Goal: Task Accomplishment & Management: Complete application form

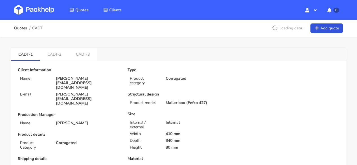
click at [49, 12] on img at bounding box center [34, 10] width 40 height 10
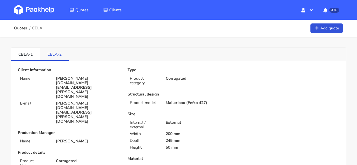
click at [58, 54] on link "CBLA-2" at bounding box center [54, 54] width 29 height 12
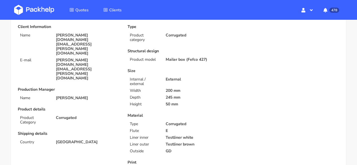
scroll to position [14, 0]
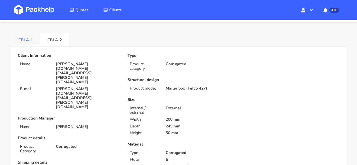
click at [28, 43] on link "CBLA-1" at bounding box center [25, 39] width 29 height 12
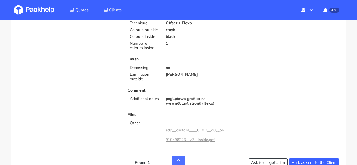
scroll to position [0, 0]
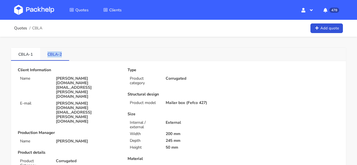
drag, startPoint x: 63, startPoint y: 54, endPoint x: 47, endPoint y: 54, distance: 16.1
click at [47, 54] on link "CBLA-2" at bounding box center [54, 54] width 29 height 12
copy link "CBLA-2"
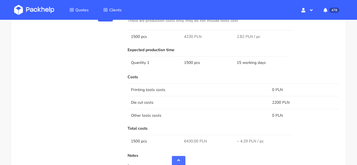
scroll to position [402, 0]
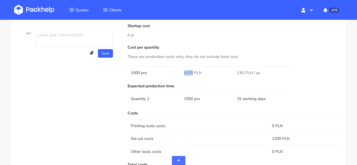
drag, startPoint x: 192, startPoint y: 71, endPoint x: 180, endPoint y: 71, distance: 11.9
click at [181, 71] on td "4230 PLN" at bounding box center [207, 72] width 53 height 13
copy tr "4230"
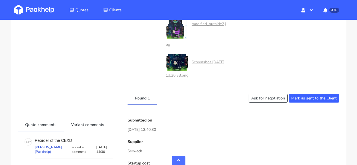
scroll to position [0, 0]
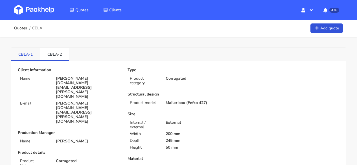
click at [25, 58] on link "CBLA-1" at bounding box center [25, 54] width 29 height 12
click at [57, 56] on link "CBLA-2" at bounding box center [54, 54] width 29 height 12
drag, startPoint x: 64, startPoint y: 57, endPoint x: 46, endPoint y: 56, distance: 18.3
click at [46, 56] on link "CBLA-2" at bounding box center [54, 54] width 29 height 12
copy link "CBLA-2"
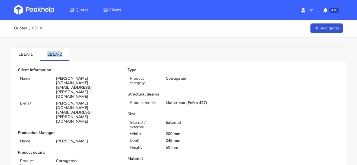
click at [32, 15] on img at bounding box center [34, 10] width 40 height 10
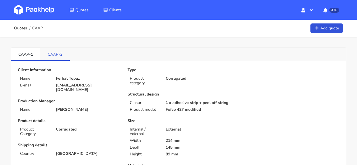
click at [54, 59] on link "CAAP-2" at bounding box center [54, 54] width 29 height 12
drag, startPoint x: 64, startPoint y: 52, endPoint x: 42, endPoint y: 52, distance: 22.0
click at [42, 52] on link "CAAP-2" at bounding box center [54, 54] width 29 height 12
copy link "CAAP-2"
click at [25, 9] on img at bounding box center [34, 10] width 40 height 10
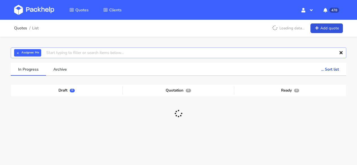
click at [54, 53] on input "text" at bounding box center [178, 52] width 335 height 11
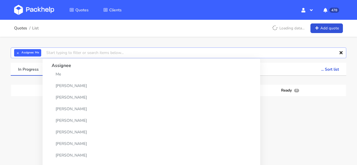
paste input "CAAP-2"
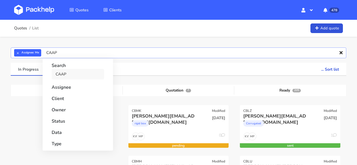
type input "CAAP"
click at [68, 73] on link "CAAP" at bounding box center [78, 74] width 52 height 10
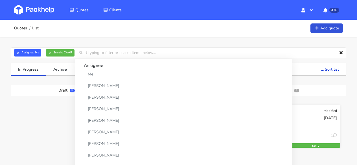
click at [294, 117] on div "Ferhat Topuz" at bounding box center [275, 116] width 64 height 6
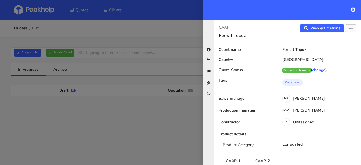
click at [313, 33] on div "View estimations View quote Edit quote Reject quote" at bounding box center [324, 31] width 73 height 14
click at [313, 30] on link "View estimations" at bounding box center [322, 28] width 44 height 8
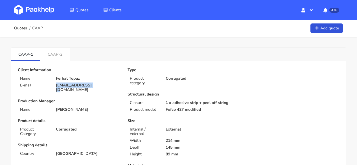
drag, startPoint x: 96, startPoint y: 84, endPoint x: 54, endPoint y: 85, distance: 42.3
click at [54, 85] on div "[EMAIL_ADDRESS][DOMAIN_NAME]" at bounding box center [88, 87] width 72 height 9
copy p "[EMAIL_ADDRESS][DOMAIN_NAME]"
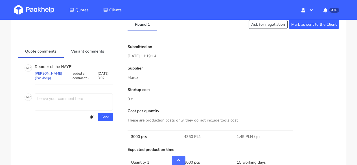
scroll to position [309, 0]
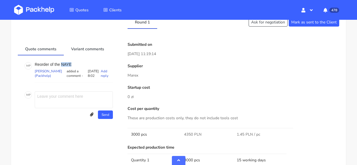
drag, startPoint x: 74, startPoint y: 67, endPoint x: 61, endPoint y: 67, distance: 13.5
click at [61, 67] on p "Reorder of the NAYE" at bounding box center [74, 64] width 78 height 5
copy p "NAYE"
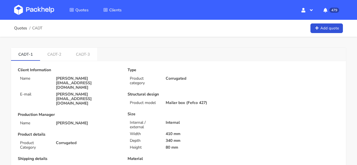
click at [29, 7] on img at bounding box center [34, 10] width 40 height 10
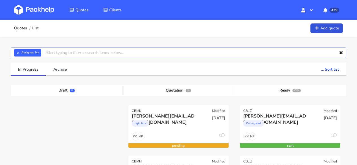
click at [96, 53] on input "text" at bounding box center [178, 52] width 335 height 11
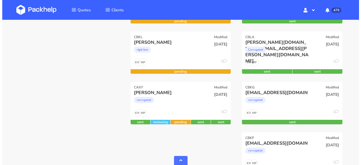
scroll to position [282, 0]
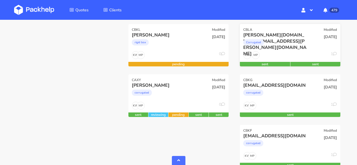
click at [264, 53] on div "MP KW 1" at bounding box center [290, 56] width 100 height 11
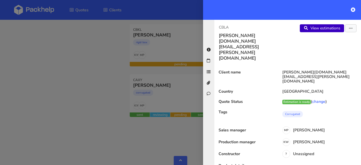
click at [308, 30] on link "View estimations" at bounding box center [322, 28] width 44 height 8
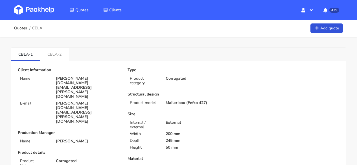
click at [30, 13] on img at bounding box center [34, 10] width 40 height 10
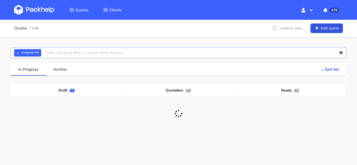
click at [54, 54] on input "text" at bounding box center [178, 52] width 335 height 11
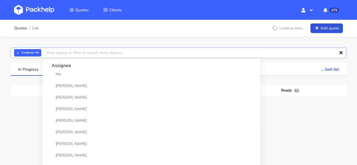
paste input "CBLA-2 ? 10:42 czy tego serwacha wysylac"
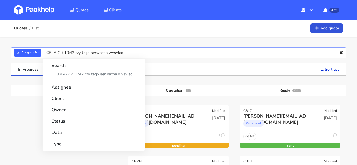
drag, startPoint x: 63, startPoint y: 50, endPoint x: 136, endPoint y: 54, distance: 72.3
click at [136, 54] on input "CBLA-2 ? 10:42 czy tego serwacha wysylac" at bounding box center [178, 52] width 335 height 11
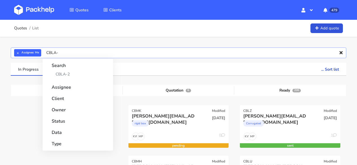
type input "CBLA"
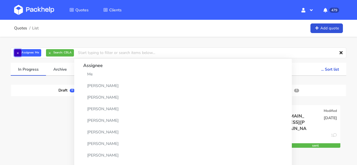
drag, startPoint x: 17, startPoint y: 54, endPoint x: 17, endPoint y: 57, distance: 3.1
click at [17, 56] on button "×" at bounding box center [17, 52] width 7 height 7
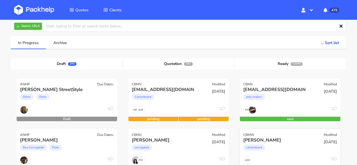
scroll to position [28, 0]
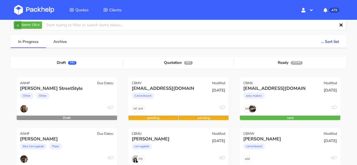
click at [16, 24] on button "×" at bounding box center [17, 24] width 7 height 7
click at [33, 25] on input "text" at bounding box center [178, 25] width 335 height 11
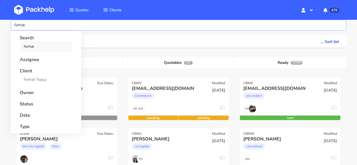
type input "ferhat"
click at [32, 46] on link "ferhat" at bounding box center [46, 46] width 52 height 10
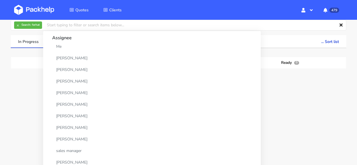
click at [215, 35] on div "× Search: ferhat Assignee Me Dylan Dewit Natalia Misiewicz Andrzej Winecki Maci…" at bounding box center [178, 89] width 357 height 160
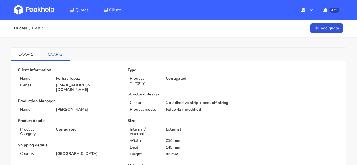
click at [50, 54] on link "CAAP-2" at bounding box center [54, 54] width 29 height 12
click at [24, 53] on link "CAAP-1" at bounding box center [25, 54] width 29 height 12
drag, startPoint x: 33, startPoint y: 56, endPoint x: 18, endPoint y: 52, distance: 15.9
click at [18, 52] on link "CAAP-1" at bounding box center [25, 54] width 29 height 12
copy link "CAAP-1"
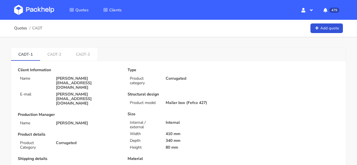
click at [45, 12] on img at bounding box center [34, 10] width 40 height 10
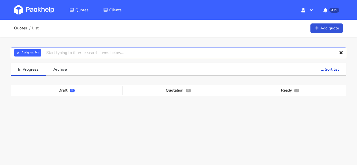
click at [85, 54] on input "text" at bounding box center [178, 52] width 335 height 11
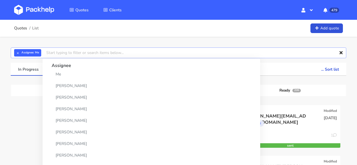
paste input "CAAP-1"
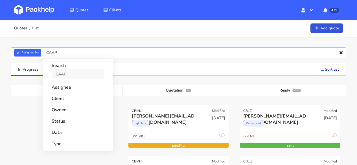
type input "CAAP"
click at [87, 70] on link "CAAP" at bounding box center [78, 74] width 52 height 10
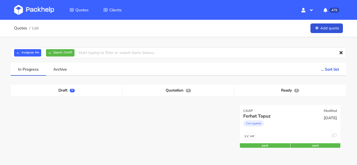
click at [21, 11] on img at bounding box center [34, 10] width 40 height 10
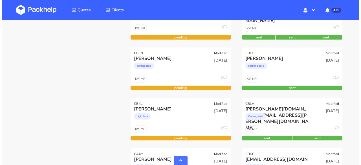
scroll to position [214, 0]
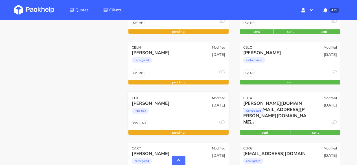
click at [189, 106] on div "Maria Dias" at bounding box center [164, 103] width 64 height 6
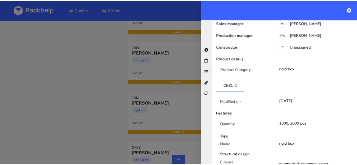
scroll to position [0, 0]
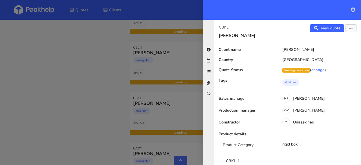
click at [354, 10] on icon at bounding box center [353, 9] width 5 height 5
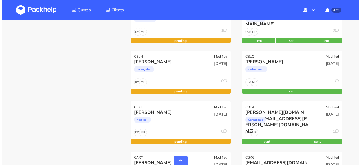
scroll to position [200, 0]
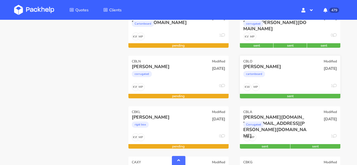
click at [291, 85] on div "MP KW 1" at bounding box center [290, 88] width 100 height 11
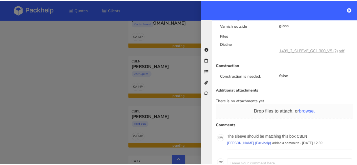
scroll to position [381, 0]
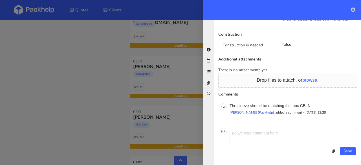
click at [352, 11] on icon at bounding box center [353, 9] width 5 height 5
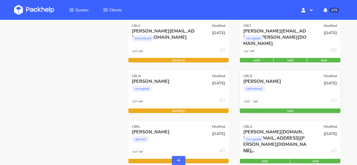
scroll to position [185, 0]
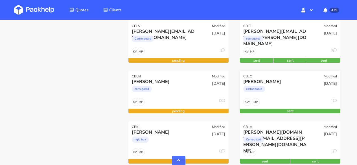
click at [285, 88] on div "cartonboard" at bounding box center [275, 90] width 64 height 11
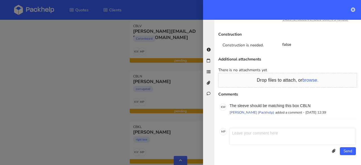
click at [355, 8] on icon at bounding box center [353, 9] width 5 height 5
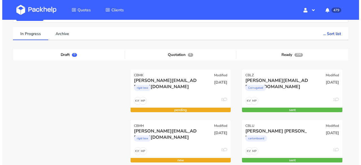
scroll to position [0, 0]
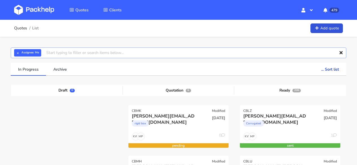
click at [73, 53] on input "text" at bounding box center [178, 52] width 335 height 11
type input "CBLN"
drag, startPoint x: 62, startPoint y: 79, endPoint x: 63, endPoint y: 76, distance: 3.4
click at [62, 78] on div "Search CBLN" at bounding box center [78, 70] width 66 height 22
click at [63, 76] on link "CBLN" at bounding box center [78, 74] width 52 height 10
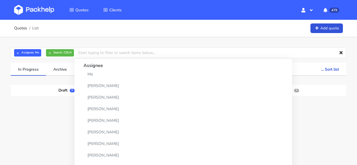
click at [283, 110] on div at bounding box center [290, 130] width 112 height 50
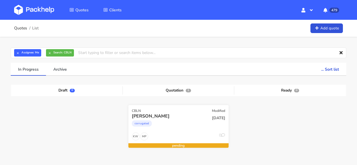
click at [181, 121] on div "corrugated" at bounding box center [164, 124] width 64 height 11
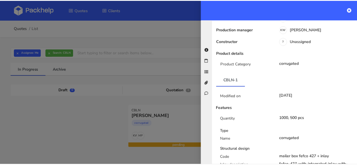
scroll to position [14, 0]
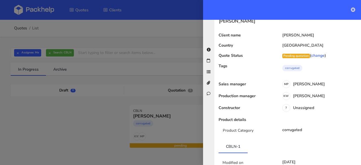
click at [354, 11] on icon at bounding box center [353, 9] width 5 height 5
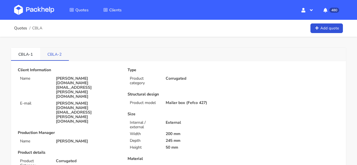
click at [58, 53] on link "CBLA-2" at bounding box center [54, 54] width 29 height 12
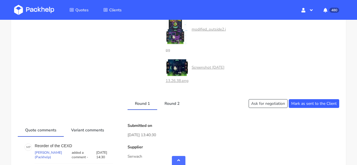
scroll to position [265, 0]
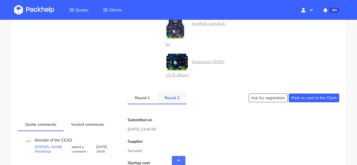
click at [172, 102] on link "Round 2" at bounding box center [172, 97] width 30 height 12
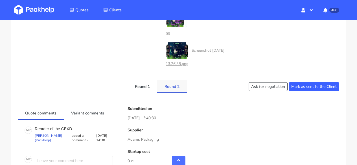
scroll to position [278, 0]
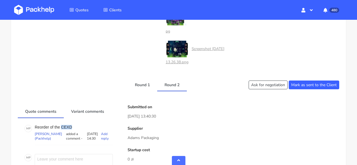
drag, startPoint x: 62, startPoint y: 125, endPoint x: 72, endPoint y: 126, distance: 10.5
click at [72, 126] on p "Reorder of the CEXD" at bounding box center [74, 127] width 78 height 5
copy p "CEXD"
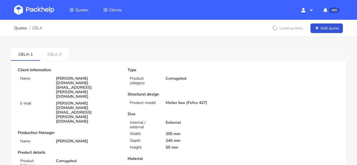
scroll to position [7, 0]
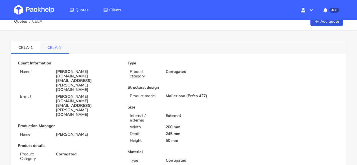
click at [55, 45] on link "CBLA-2" at bounding box center [54, 47] width 29 height 12
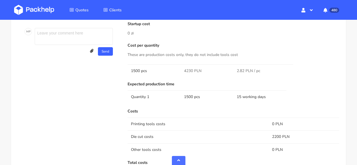
scroll to position [410, 0]
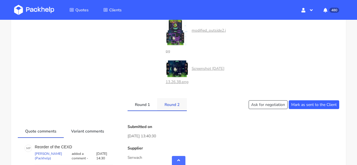
click at [172, 98] on link "Round 2" at bounding box center [172, 104] width 30 height 12
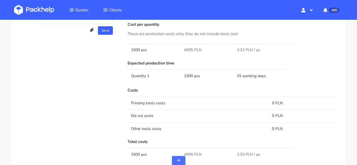
scroll to position [420, 0]
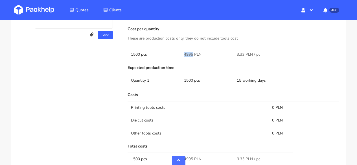
drag, startPoint x: 192, startPoint y: 54, endPoint x: 183, endPoint y: 53, distance: 9.0
click at [183, 53] on td "4995 PLN" at bounding box center [207, 54] width 53 height 13
copy span "4995"
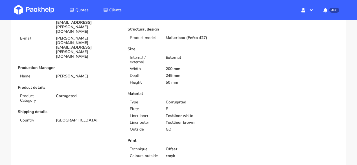
scroll to position [0, 0]
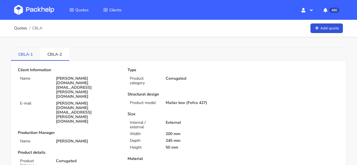
click at [26, 54] on link "CBLA-1" at bounding box center [25, 54] width 29 height 12
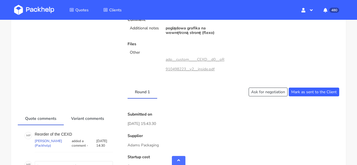
scroll to position [188, 0]
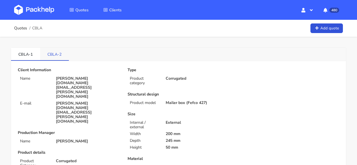
click at [56, 60] on li "CBLA-2" at bounding box center [54, 54] width 29 height 13
click at [56, 52] on link "CBLA-2" at bounding box center [54, 54] width 29 height 12
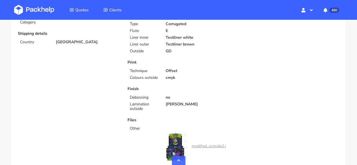
scroll to position [130, 0]
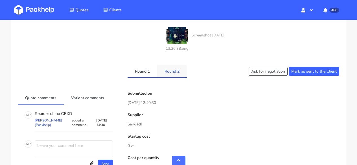
click at [169, 72] on link "Round 2" at bounding box center [172, 71] width 30 height 12
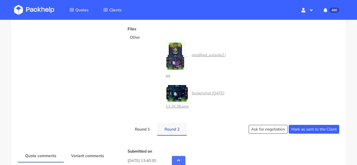
scroll to position [234, 0]
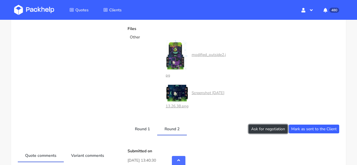
click at [253, 128] on button "Ask for negotiation" at bounding box center [268, 128] width 39 height 9
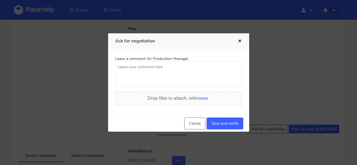
click at [196, 80] on textarea at bounding box center [178, 74] width 127 height 25
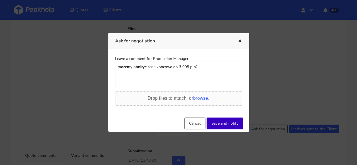
type textarea "możemy obnizyc cene koncowa do 3 995 pln?"
click at [236, 126] on button "Save and notify" at bounding box center [225, 123] width 37 height 12
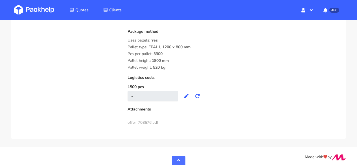
scroll to position [591, 0]
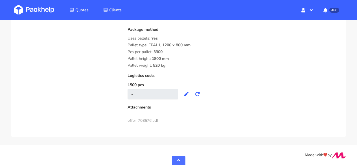
click at [30, 5] on img at bounding box center [34, 10] width 40 height 10
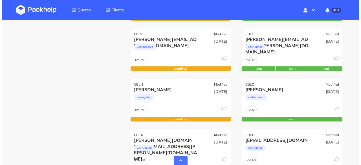
scroll to position [178, 0]
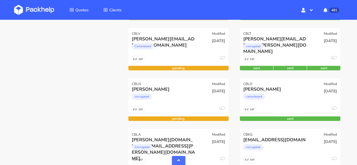
click at [186, 96] on div "corrugated" at bounding box center [164, 97] width 64 height 11
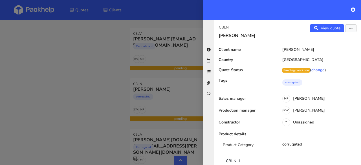
click at [318, 33] on div "View quote Edit quote" at bounding box center [324, 31] width 73 height 14
click at [318, 30] on link "View quote" at bounding box center [327, 28] width 34 height 8
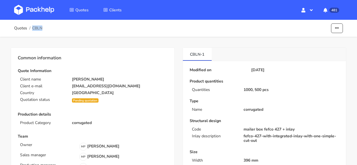
drag, startPoint x: 46, startPoint y: 27, endPoint x: 42, endPoint y: 27, distance: 3.7
click at [42, 27] on div "Quotes CBLN Edit quote Show estimations Reject quote" at bounding box center [178, 28] width 329 height 11
copy span "CBLN"
click at [40, 8] on img at bounding box center [34, 10] width 40 height 10
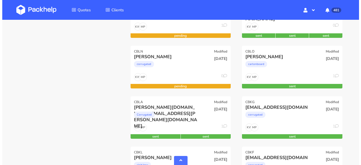
scroll to position [221, 0]
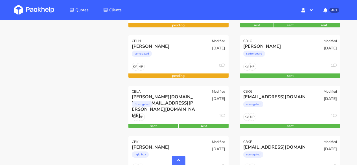
click at [304, 63] on div "MP KW 1" at bounding box center [290, 68] width 100 height 11
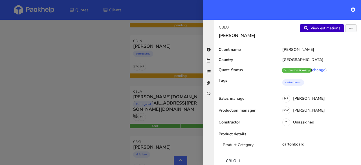
click at [323, 29] on link "View estimations" at bounding box center [322, 28] width 44 height 8
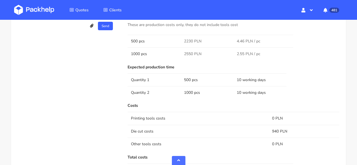
scroll to position [540, 0]
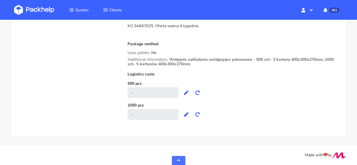
click at [19, 10] on img at bounding box center [34, 10] width 40 height 10
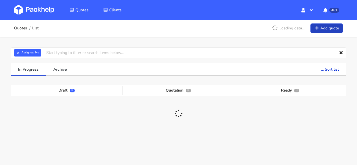
click at [319, 27] on link "Add quote" at bounding box center [326, 28] width 32 height 10
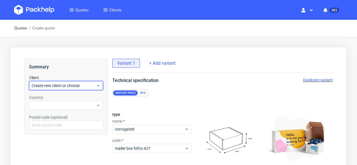
click at [71, 87] on span "Create new client or choose" at bounding box center [64, 86] width 65 height 6
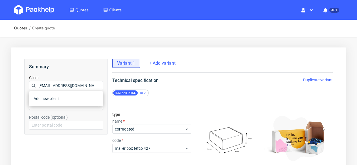
scroll to position [0, 3]
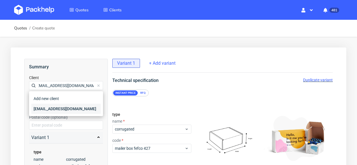
type input "[EMAIL_ADDRESS][DOMAIN_NAME]"
click at [60, 111] on div "[EMAIL_ADDRESS][DOMAIN_NAME]" at bounding box center [65, 109] width 69 height 10
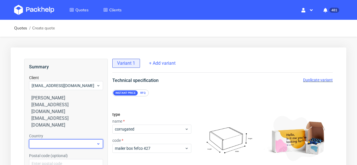
click at [55, 139] on div at bounding box center [66, 143] width 74 height 9
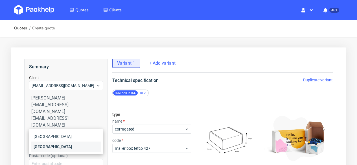
type input "aust"
click at [45, 144] on div "[GEOGRAPHIC_DATA]" at bounding box center [65, 146] width 69 height 10
click at [141, 94] on div "RFQ" at bounding box center [143, 92] width 10 height 5
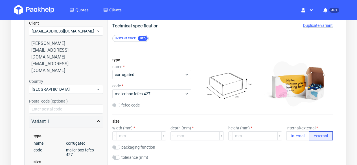
scroll to position [56, 0]
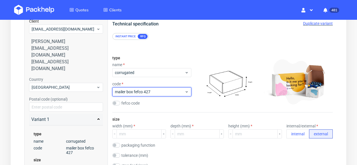
click at [141, 94] on span "mailer box fefco 427" at bounding box center [150, 92] width 70 height 6
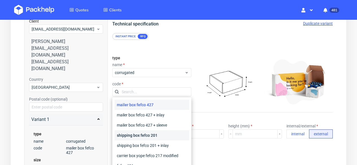
click at [135, 136] on div "shipping box fefco 201" at bounding box center [152, 135] width 74 height 10
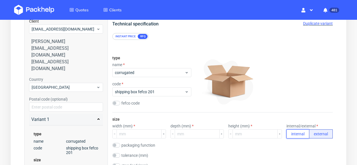
click at [298, 135] on button "internal" at bounding box center [297, 133] width 23 height 9
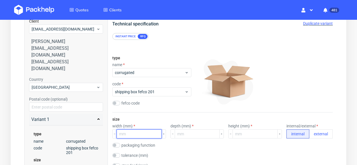
click at [123, 133] on input "number" at bounding box center [139, 133] width 45 height 9
type input "125"
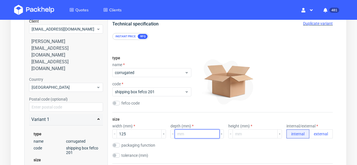
click at [182, 131] on input "number" at bounding box center [197, 133] width 45 height 9
type input "130"
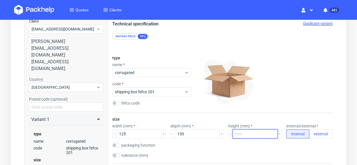
click at [240, 134] on input "number" at bounding box center [254, 133] width 45 height 9
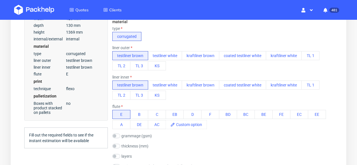
scroll to position [210, 0]
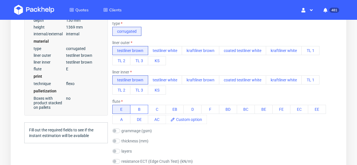
type input "1369"
click at [142, 110] on button "B" at bounding box center [139, 109] width 18 height 9
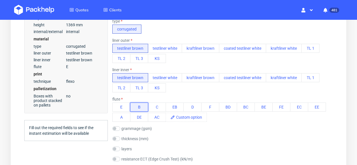
scroll to position [216, 0]
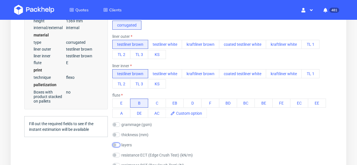
click at [117, 146] on input "checkbox" at bounding box center [116, 144] width 8 height 5
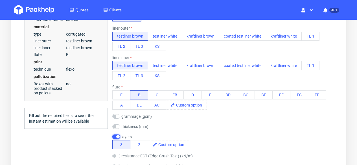
click at [115, 136] on input "checkbox" at bounding box center [116, 136] width 8 height 5
checkbox input "false"
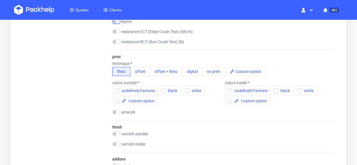
scroll to position [341, 0]
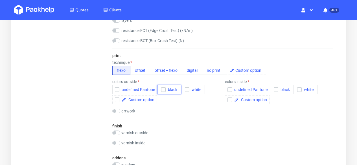
click at [176, 87] on span "black" at bounding box center [172, 89] width 12 height 5
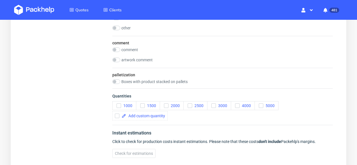
scroll to position [595, 0]
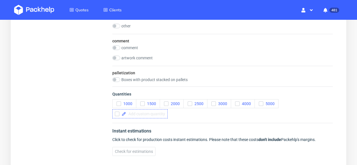
click at [158, 116] on div at bounding box center [139, 113] width 55 height 9
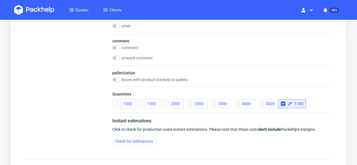
checkbox input "true"
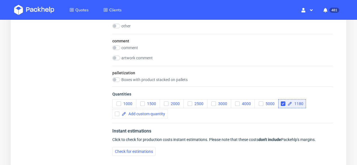
click at [175, 114] on div "1000 1500 2000 2500 3000 4000 5000 1180" at bounding box center [222, 108] width 220 height 19
click at [118, 58] on input "checkbox" at bounding box center [116, 58] width 8 height 5
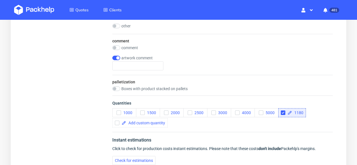
click at [142, 75] on div "palletization Boxes with product stacked on pallets" at bounding box center [222, 85] width 220 height 21
click at [142, 69] on input "text" at bounding box center [137, 65] width 51 height 9
checkbox input "false"
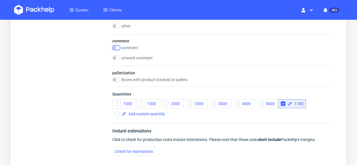
click at [119, 47] on input "checkbox" at bounding box center [116, 47] width 8 height 5
checkbox input "true"
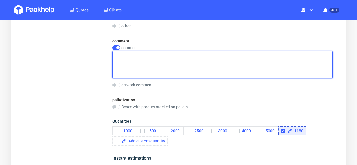
click at [119, 55] on textarea at bounding box center [222, 64] width 220 height 27
paste textarea "Klient chce dodać symbol recyklingu (triman logo)"
type textarea "Klient chce dodać symbol recyklingu (triman logo)"
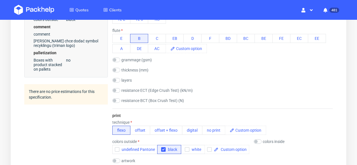
scroll to position [281, 0]
click at [117, 58] on input "checkbox" at bounding box center [116, 59] width 8 height 5
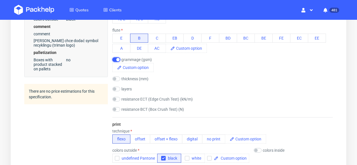
click at [117, 58] on input "checkbox" at bounding box center [116, 59] width 8 height 5
checkbox input "false"
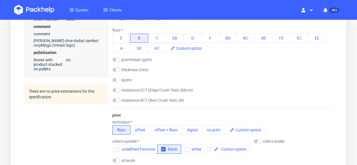
click at [118, 72] on div "thickness (mm)" at bounding box center [134, 70] width 45 height 6
click at [118, 69] on input "checkbox" at bounding box center [116, 69] width 8 height 5
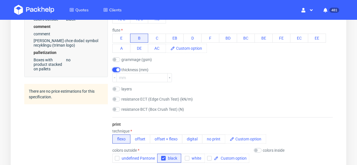
click at [118, 69] on input "checkbox" at bounding box center [116, 69] width 8 height 5
checkbox input "false"
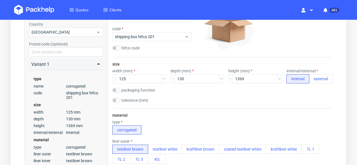
scroll to position [133, 0]
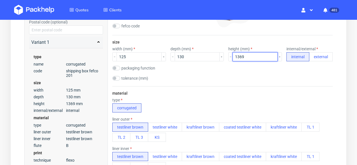
click at [249, 57] on input "1369" at bounding box center [254, 56] width 45 height 9
type input "1370"
click at [235, 82] on div "size width (mm) 125 depth (mm) 130 height (mm) 1370 internal/external internal …" at bounding box center [222, 60] width 220 height 51
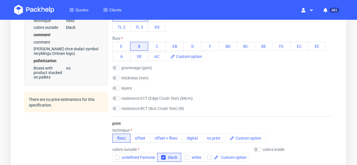
scroll to position [275, 0]
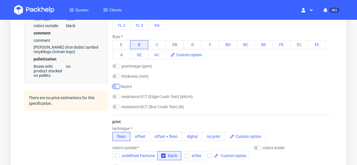
click at [119, 86] on input "checkbox" at bounding box center [116, 86] width 8 height 5
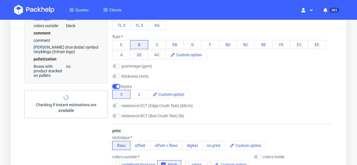
click at [119, 86] on input "checkbox" at bounding box center [116, 86] width 8 height 5
checkbox input "false"
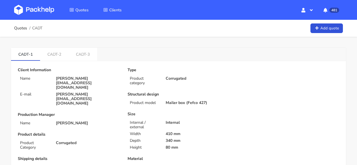
click at [22, 12] on img at bounding box center [34, 10] width 40 height 10
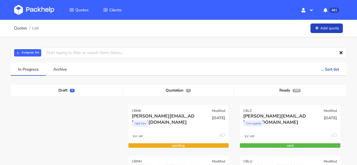
click at [325, 30] on link "Add quote" at bounding box center [326, 28] width 32 height 10
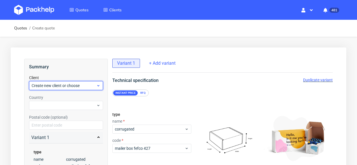
click at [40, 81] on div "Create new client or choose" at bounding box center [66, 85] width 74 height 9
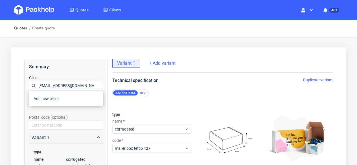
scroll to position [0, 3]
type input "[EMAIL_ADDRESS][DOMAIN_NAME]"
click at [38, 109] on div "[EMAIL_ADDRESS][DOMAIN_NAME]" at bounding box center [65, 109] width 69 height 10
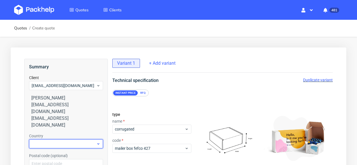
click at [40, 139] on div at bounding box center [66, 143] width 74 height 9
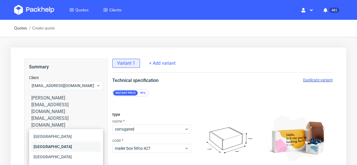
type input "au"
click at [43, 146] on div "[GEOGRAPHIC_DATA]" at bounding box center [65, 146] width 69 height 10
click at [144, 93] on div "RFQ" at bounding box center [143, 92] width 10 height 5
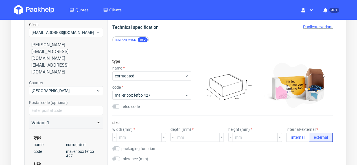
scroll to position [60, 0]
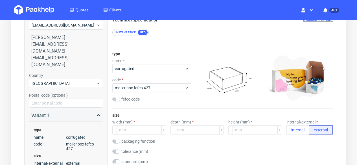
click at [144, 93] on div "type name corrugated code mailer box fefco 427 fefco code" at bounding box center [151, 77] width 79 height 61
click at [144, 91] on div "mailer box fefco 427" at bounding box center [151, 87] width 79 height 9
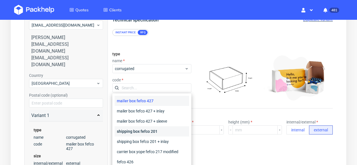
click at [139, 131] on div "shipping box fefco 201" at bounding box center [152, 131] width 74 height 10
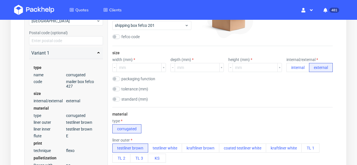
scroll to position [126, 0]
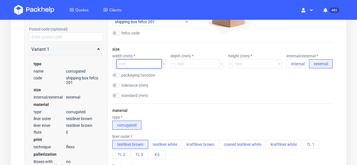
click at [137, 63] on input "number" at bounding box center [139, 63] width 45 height 9
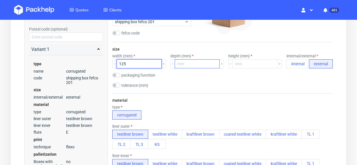
type input "125"
click at [188, 63] on input "number" at bounding box center [197, 63] width 45 height 9
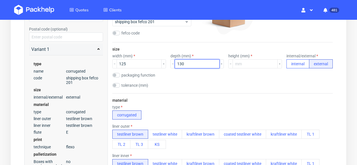
type input "130"
click at [302, 64] on button "internal" at bounding box center [297, 63] width 23 height 9
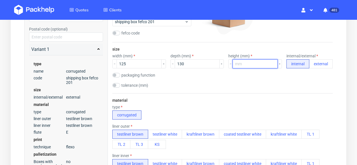
click at [239, 63] on input "number" at bounding box center [254, 63] width 45 height 9
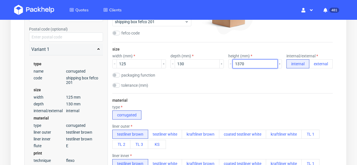
type input "1370"
click at [262, 81] on div "size width (mm) 125 depth (mm) 130 height (mm) 1370 internal/external internal …" at bounding box center [222, 67] width 220 height 51
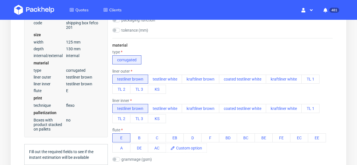
scroll to position [182, 0]
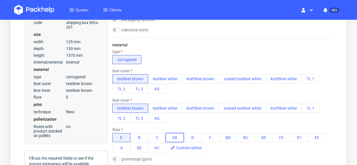
click at [171, 138] on button "EB" at bounding box center [175, 137] width 18 height 9
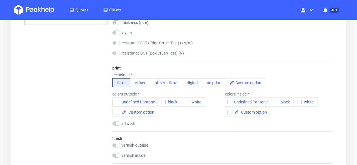
scroll to position [335, 0]
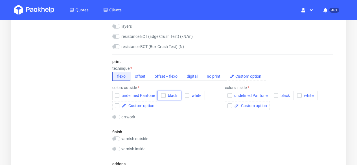
click at [167, 97] on span "black" at bounding box center [172, 95] width 12 height 5
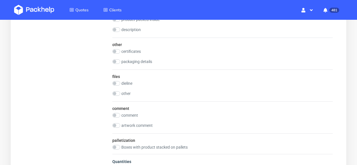
scroll to position [528, 0]
click at [119, 115] on input "checkbox" at bounding box center [116, 114] width 8 height 5
checkbox input "true"
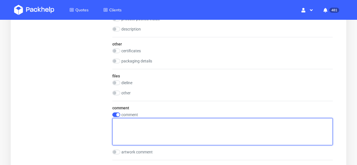
click at [159, 120] on textarea at bounding box center [222, 131] width 220 height 27
paste textarea "Triman logo"
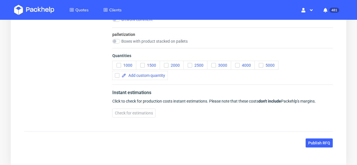
scroll to position [666, 0]
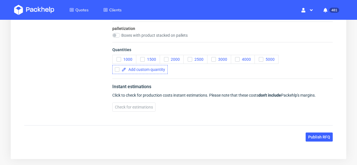
type textarea "Triman logo"
click at [144, 65] on div at bounding box center [139, 69] width 55 height 9
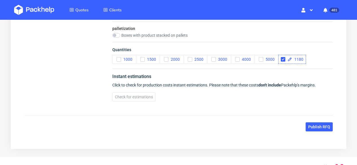
checkbox input "true"
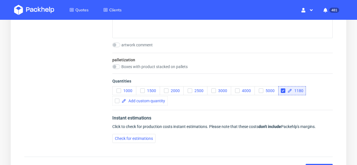
scroll to position [688, 0]
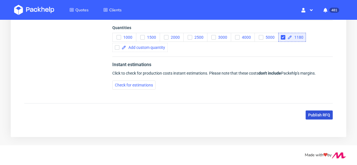
click at [309, 113] on span "Publish RFQ" at bounding box center [319, 115] width 22 height 4
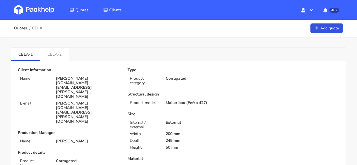
click at [50, 52] on link "CBLA-2" at bounding box center [54, 54] width 29 height 12
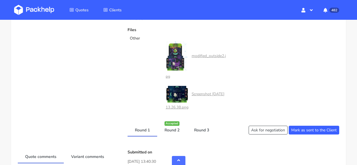
scroll to position [249, 0]
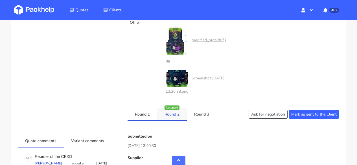
click at [174, 109] on div "Accepted" at bounding box center [171, 108] width 15 height 4
click at [204, 114] on link "Round 3" at bounding box center [202, 113] width 30 height 12
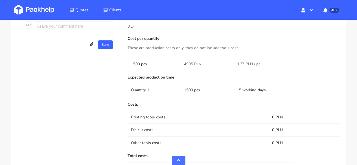
scroll to position [410, 0]
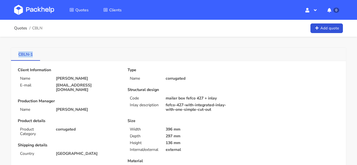
drag, startPoint x: 36, startPoint y: 56, endPoint x: 12, endPoint y: 55, distance: 24.8
click at [12, 55] on link "CBLN-1" at bounding box center [25, 54] width 29 height 12
copy link "CBLN-1"
drag, startPoint x: 37, startPoint y: 54, endPoint x: 8, endPoint y: 53, distance: 28.8
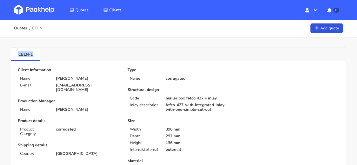
copy link "CBLN-1"
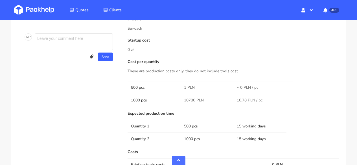
scroll to position [403, 0]
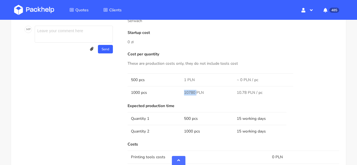
drag, startPoint x: 195, startPoint y: 92, endPoint x: 183, endPoint y: 91, distance: 12.7
click at [183, 92] on td "10780 PLN" at bounding box center [207, 92] width 53 height 13
copy span "10780"
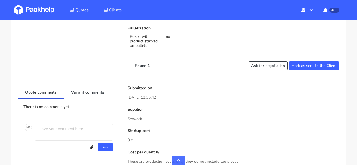
scroll to position [306, 0]
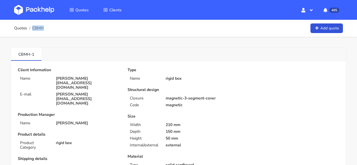
drag, startPoint x: 49, startPoint y: 26, endPoint x: 43, endPoint y: 26, distance: 6.5
click at [43, 26] on div "Quotes CBMH Add quote" at bounding box center [178, 28] width 329 height 11
copy span "CBMH"
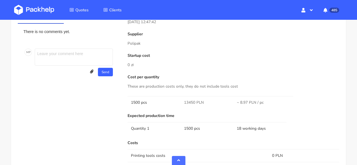
scroll to position [303, 0]
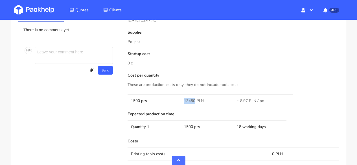
drag, startPoint x: 194, startPoint y: 100, endPoint x: 181, endPoint y: 100, distance: 12.7
click at [181, 100] on td "13450 PLN" at bounding box center [207, 100] width 53 height 13
copy span "13450"
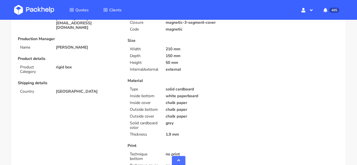
scroll to position [0, 0]
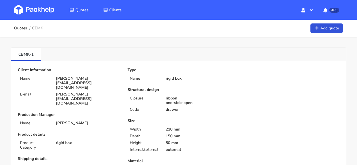
drag, startPoint x: 47, startPoint y: 26, endPoint x: 43, endPoint y: 27, distance: 4.0
click at [43, 27] on div "Quotes CBMK Add quote" at bounding box center [178, 28] width 329 height 11
click at [44, 28] on div "Quotes CBMK Add quote" at bounding box center [178, 28] width 329 height 11
copy span "CBMK"
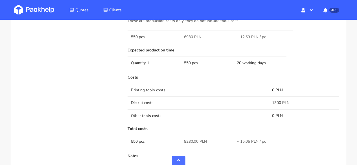
scroll to position [401, 0]
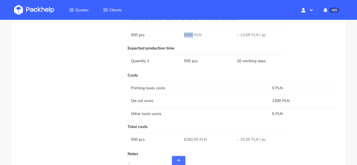
drag, startPoint x: 192, startPoint y: 34, endPoint x: 183, endPoint y: 34, distance: 9.6
click at [183, 34] on td "6980 PLN" at bounding box center [207, 34] width 53 height 13
copy span "6980"
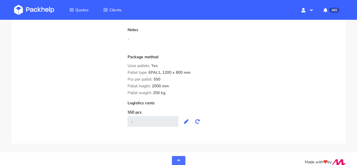
scroll to position [532, 0]
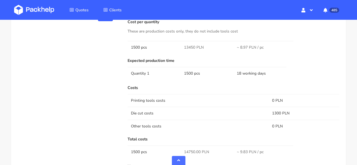
scroll to position [361, 0]
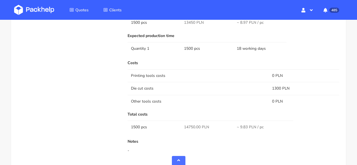
scroll to position [388, 0]
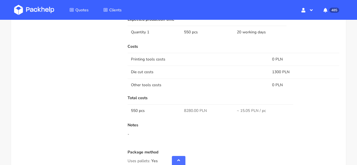
scroll to position [430, 0]
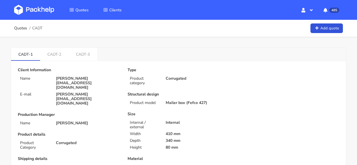
click at [39, 6] on img at bounding box center [34, 10] width 40 height 10
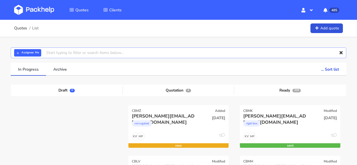
click at [90, 53] on input "text" at bounding box center [178, 52] width 335 height 11
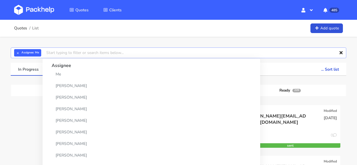
paste input "CBMZ"
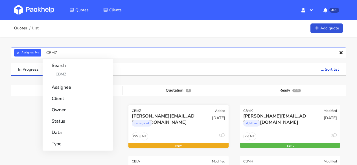
type input "CBMZ"
click at [166, 127] on div "corrugated" at bounding box center [164, 124] width 64 height 11
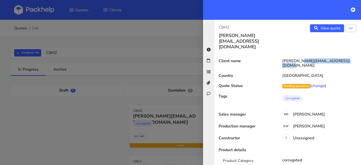
drag, startPoint x: 335, startPoint y: 50, endPoint x: 278, endPoint y: 49, distance: 57.6
click at [278, 59] on div "[PERSON_NAME][EMAIL_ADDRESS][DOMAIN_NAME]" at bounding box center [318, 63] width 85 height 9
copy div "[PERSON_NAME][EMAIL_ADDRESS][DOMAIN_NAME]"
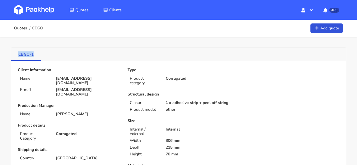
drag, startPoint x: 35, startPoint y: 55, endPoint x: 16, endPoint y: 56, distance: 18.6
click at [16, 56] on link "CBGQ-1" at bounding box center [26, 54] width 30 height 12
copy link "CBGQ-1"
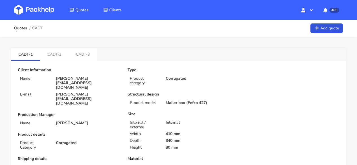
click at [44, 6] on img at bounding box center [34, 10] width 40 height 10
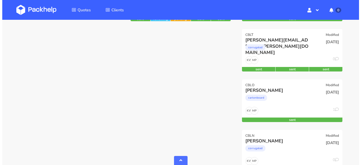
scroll to position [283, 0]
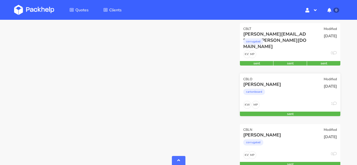
click at [277, 98] on div "cartonboard" at bounding box center [275, 92] width 64 height 11
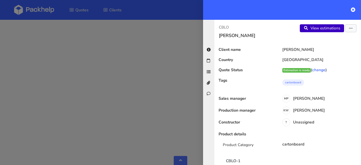
click at [306, 27] on link "View estimations" at bounding box center [322, 28] width 44 height 8
click at [352, 10] on icon at bounding box center [353, 9] width 5 height 5
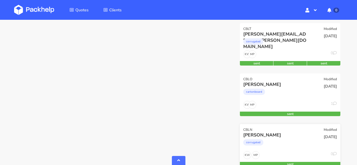
click at [299, 135] on div "[PERSON_NAME]" at bounding box center [275, 135] width 64 height 6
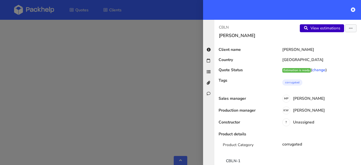
click at [323, 28] on link "View estimations" at bounding box center [322, 28] width 44 height 8
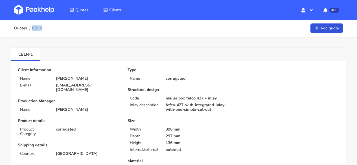
drag, startPoint x: 45, startPoint y: 28, endPoint x: 42, endPoint y: 28, distance: 3.1
click at [42, 28] on div "Quotes CBLN Add quote" at bounding box center [178, 28] width 329 height 11
copy span "CBLN"
click at [29, 11] on img at bounding box center [34, 10] width 40 height 10
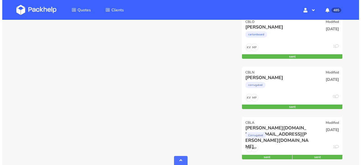
scroll to position [342, 0]
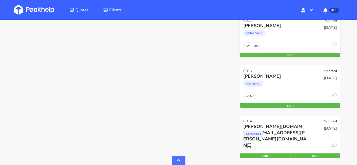
click at [294, 40] on div "cartonboard" at bounding box center [275, 34] width 64 height 11
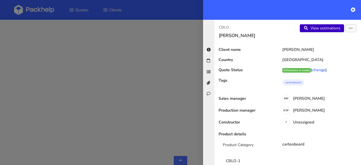
click at [304, 31] on link "View estimations" at bounding box center [322, 28] width 44 height 8
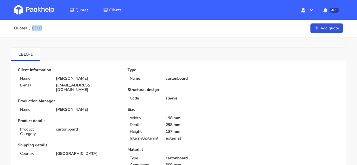
drag, startPoint x: 47, startPoint y: 26, endPoint x: 41, endPoint y: 28, distance: 5.8
click at [41, 28] on div "Quotes CBLO Add quote" at bounding box center [178, 28] width 329 height 11
copy span "CBLO"
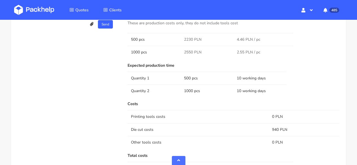
scroll to position [363, 0]
drag, startPoint x: 193, startPoint y: 40, endPoint x: 183, endPoint y: 40, distance: 10.2
click at [183, 40] on td "2230 PLN" at bounding box center [207, 39] width 53 height 13
copy span "2230"
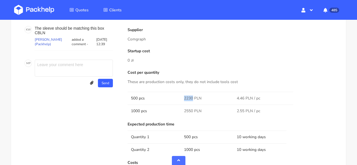
scroll to position [315, 0]
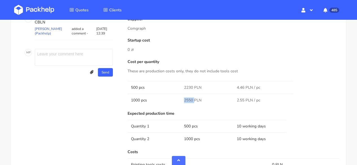
drag, startPoint x: 194, startPoint y: 98, endPoint x: 184, endPoint y: 98, distance: 9.9
click at [184, 98] on span "2550 PLN" at bounding box center [192, 100] width 17 height 6
copy span "2550"
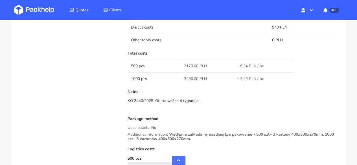
scroll to position [473, 0]
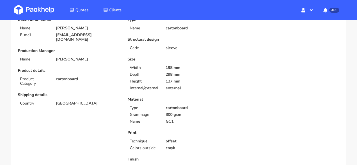
scroll to position [50, 0]
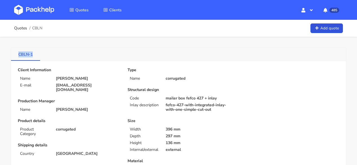
drag, startPoint x: 37, startPoint y: 53, endPoint x: 14, endPoint y: 53, distance: 22.6
click at [14, 53] on link "CBLN-1" at bounding box center [25, 54] width 29 height 12
copy link "CBLN-1"
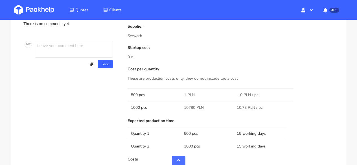
scroll to position [400, 0]
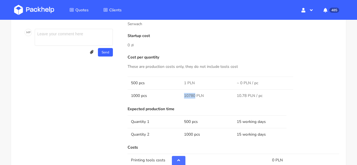
drag, startPoint x: 194, startPoint y: 94, endPoint x: 183, endPoint y: 93, distance: 11.0
click at [183, 94] on td "10780 PLN" at bounding box center [207, 95] width 53 height 13
copy span "10780"
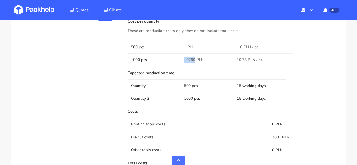
scroll to position [442, 0]
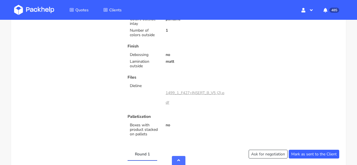
scroll to position [55, 0]
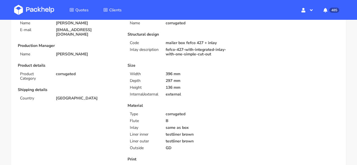
click at [40, 8] on img at bounding box center [34, 10] width 40 height 10
